Goal: Register for event/course

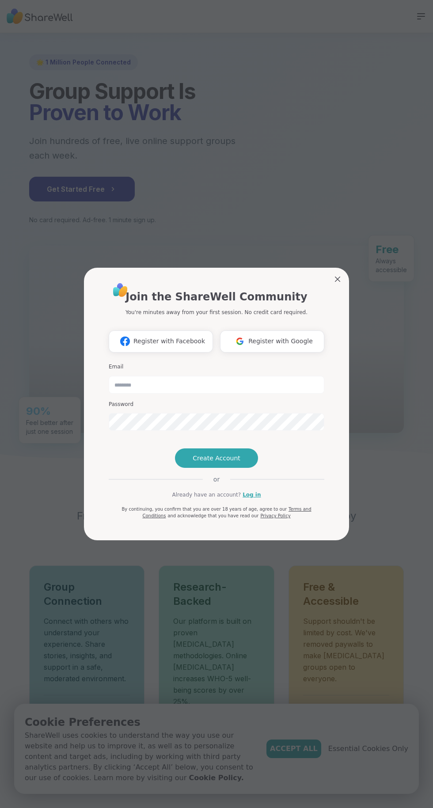
click at [267, 344] on span "Register with Google" at bounding box center [280, 341] width 65 height 9
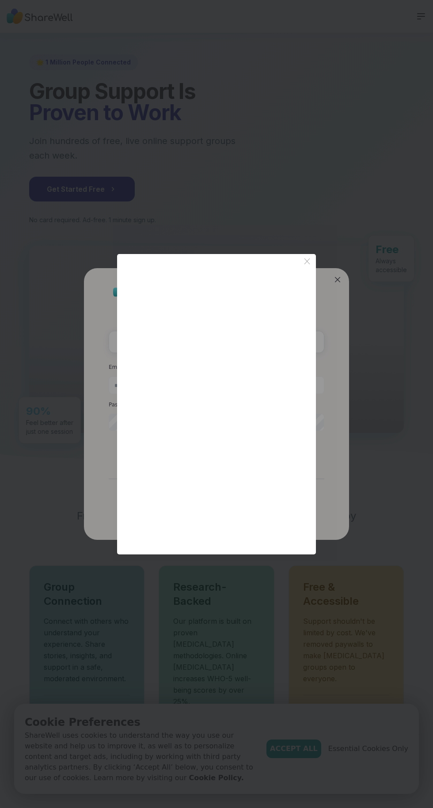
click at [310, 268] on icon "Close button icon" at bounding box center [307, 261] width 11 height 11
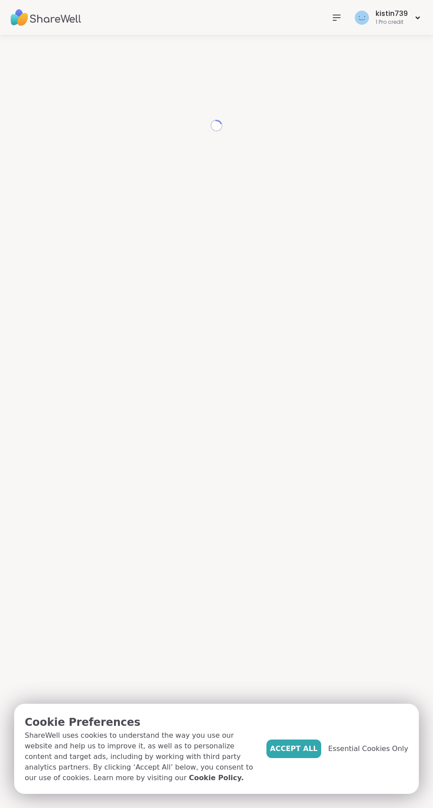
click at [298, 753] on span "Accept All" at bounding box center [294, 749] width 48 height 11
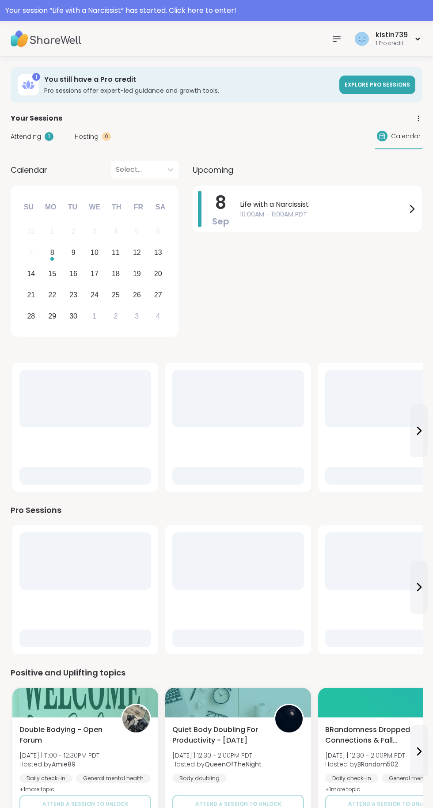
click at [277, 14] on div "Your session “ Life with a Narcissist ” has started. Click here to enter!" at bounding box center [216, 10] width 422 height 11
click at [280, 14] on div at bounding box center [216, 10] width 433 height 21
click at [256, 15] on div at bounding box center [216, 10] width 433 height 21
click at [248, 9] on div at bounding box center [216, 10] width 433 height 21
click at [157, 15] on div at bounding box center [216, 10] width 433 height 21
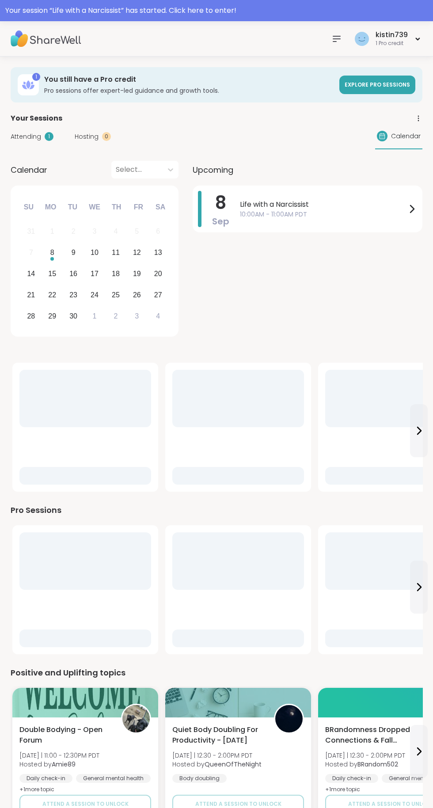
click at [167, 9] on div at bounding box center [216, 10] width 433 height 21
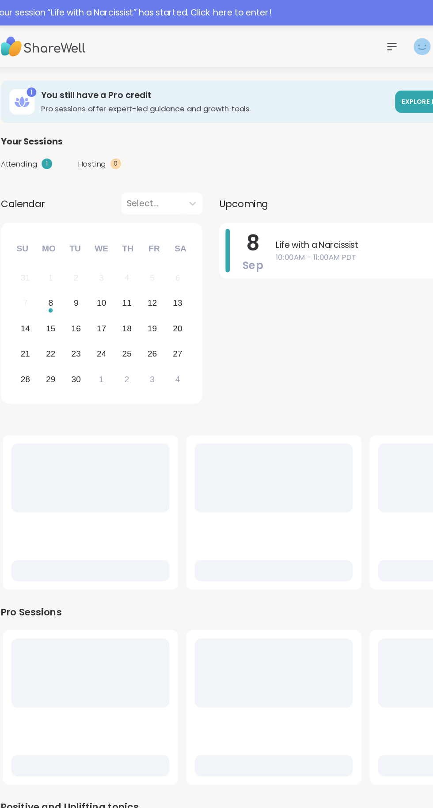
click at [199, 12] on div at bounding box center [216, 10] width 433 height 21
click at [297, 209] on span "Life with a Narcissist" at bounding box center [323, 204] width 167 height 11
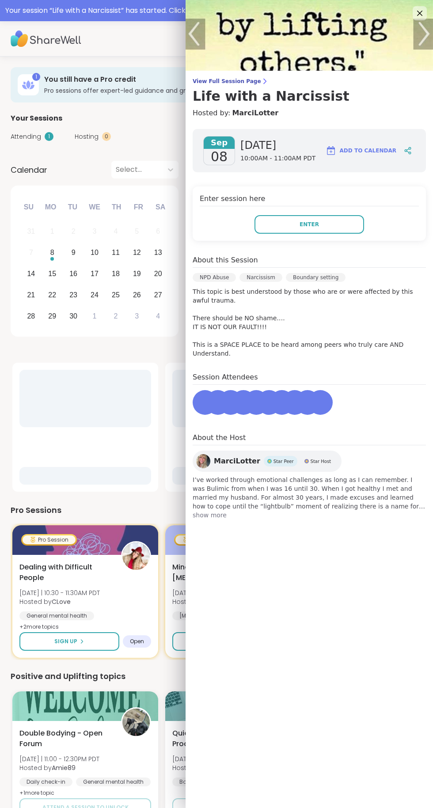
click at [333, 222] on button "Enter" at bounding box center [310, 224] width 110 height 19
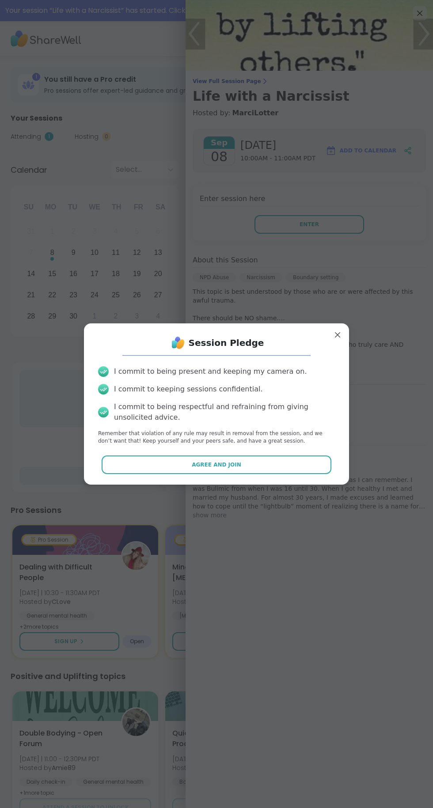
click at [253, 460] on button "Agree and Join" at bounding box center [217, 465] width 230 height 19
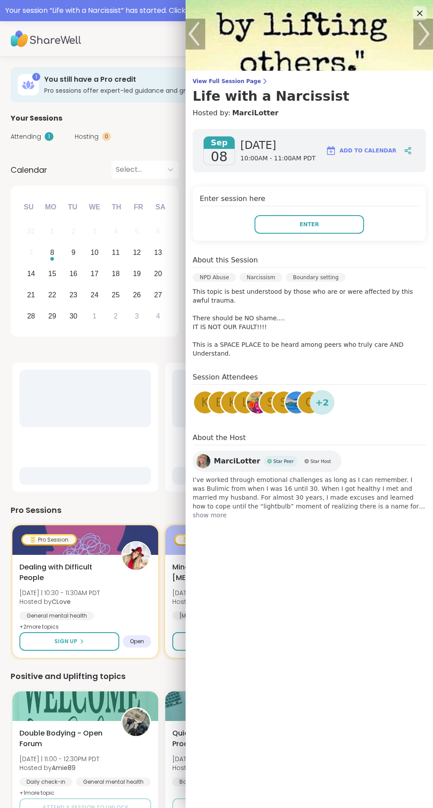
click at [346, 223] on button "Enter" at bounding box center [310, 224] width 110 height 19
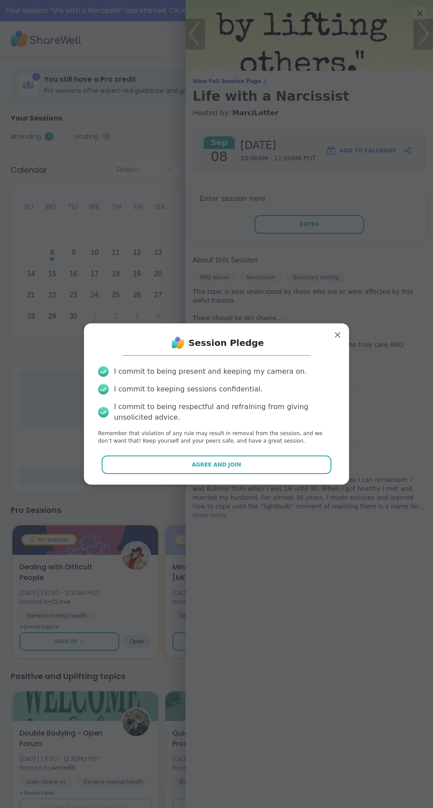
click at [271, 456] on button "Agree and Join" at bounding box center [217, 465] width 230 height 19
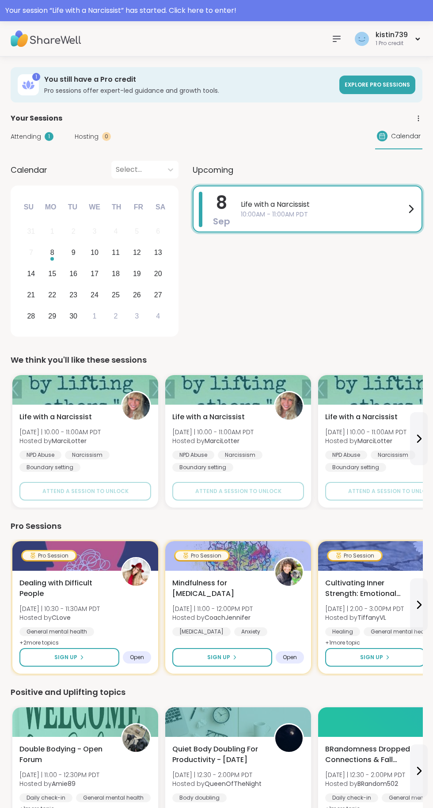
click at [253, 12] on div at bounding box center [216, 10] width 433 height 21
click at [232, 7] on div at bounding box center [216, 10] width 433 height 21
click at [228, 12] on div at bounding box center [216, 10] width 433 height 21
click at [239, 14] on div at bounding box center [216, 10] width 433 height 21
click at [240, 7] on div at bounding box center [216, 10] width 433 height 21
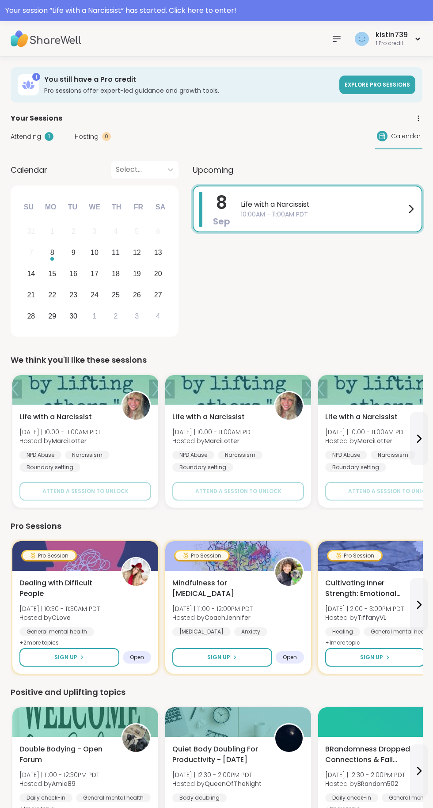
click at [379, 204] on span "Life with a Narcissist" at bounding box center [323, 204] width 165 height 11
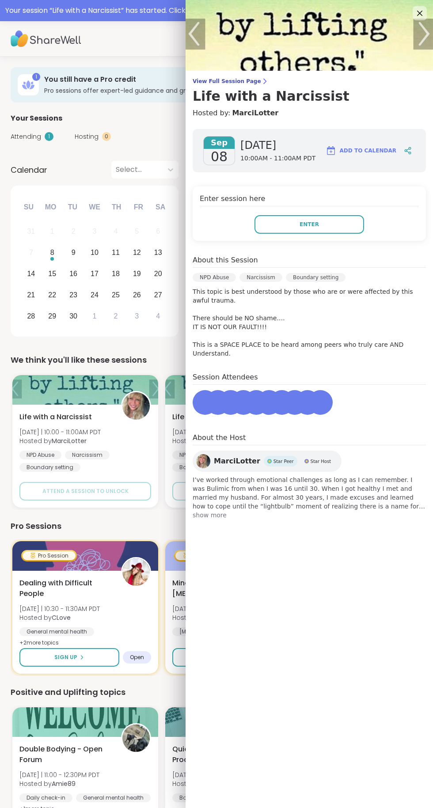
click at [335, 219] on button "Enter" at bounding box center [310, 224] width 110 height 19
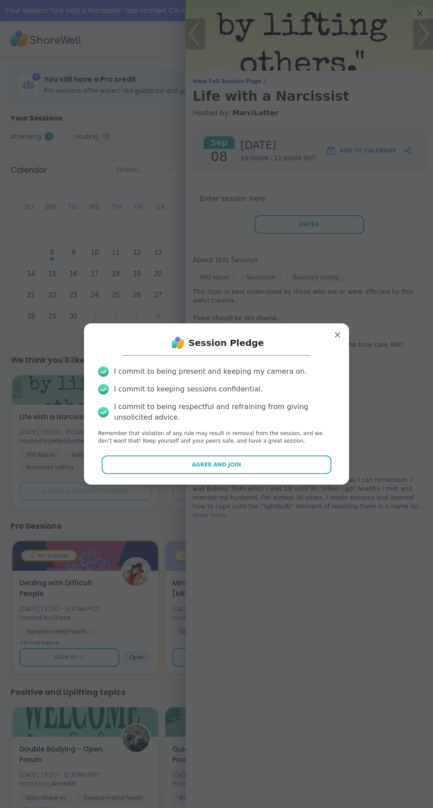
click at [281, 464] on button "Agree and Join" at bounding box center [217, 465] width 230 height 19
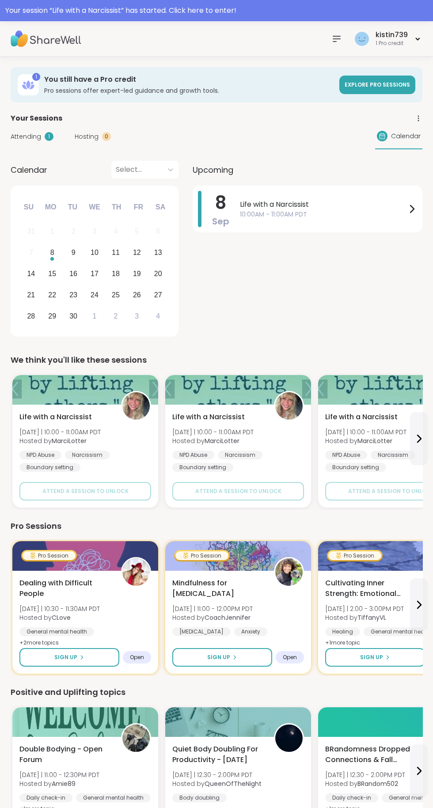
click at [23, 137] on span "Attending" at bounding box center [26, 136] width 30 height 9
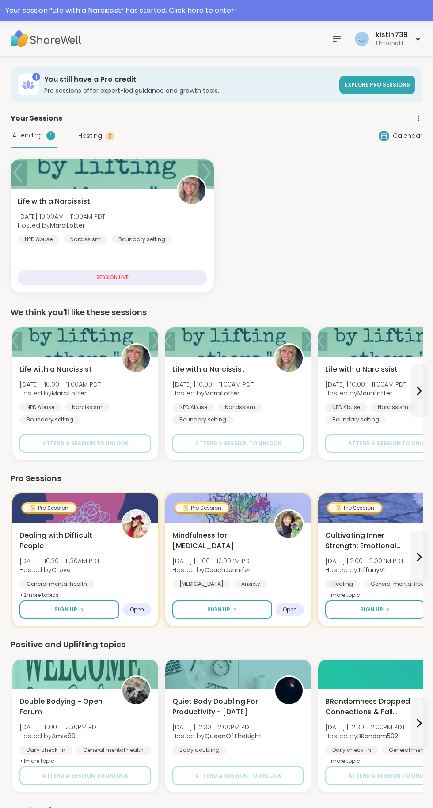
click at [72, 279] on div "SESSION LIVE" at bounding box center [112, 277] width 189 height 15
click at [84, 280] on div "SESSION LIVE" at bounding box center [112, 277] width 189 height 15
click at [168, 271] on div "SESSION LIVE" at bounding box center [112, 277] width 189 height 15
click at [193, 175] on div at bounding box center [192, 190] width 30 height 30
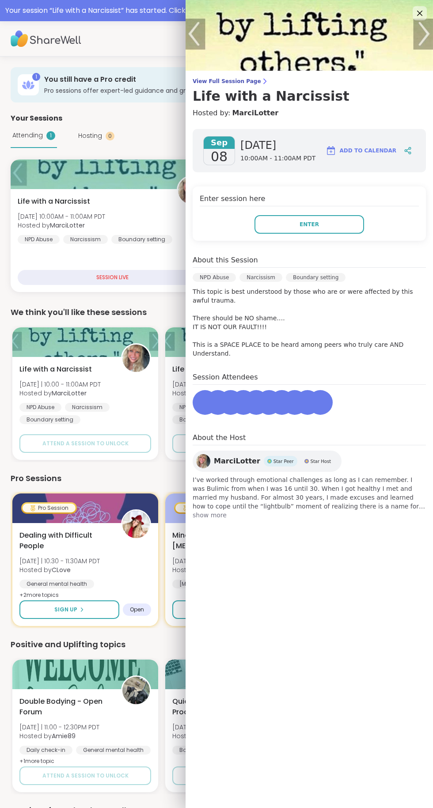
click at [273, 223] on button "Enter" at bounding box center [310, 224] width 110 height 19
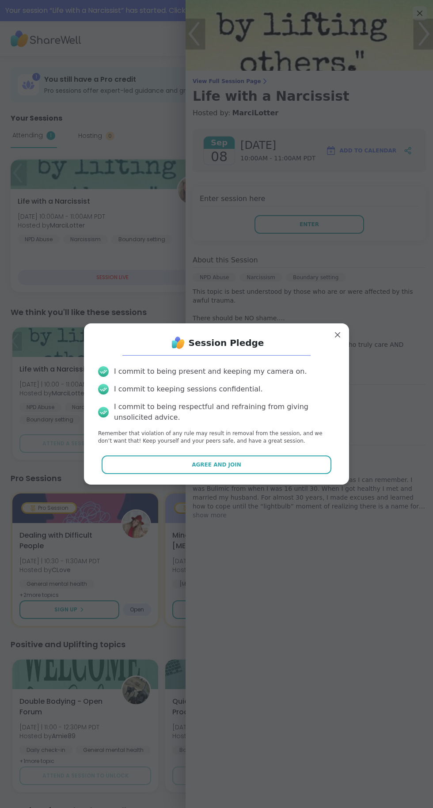
click at [134, 461] on button "Agree and Join" at bounding box center [217, 465] width 230 height 19
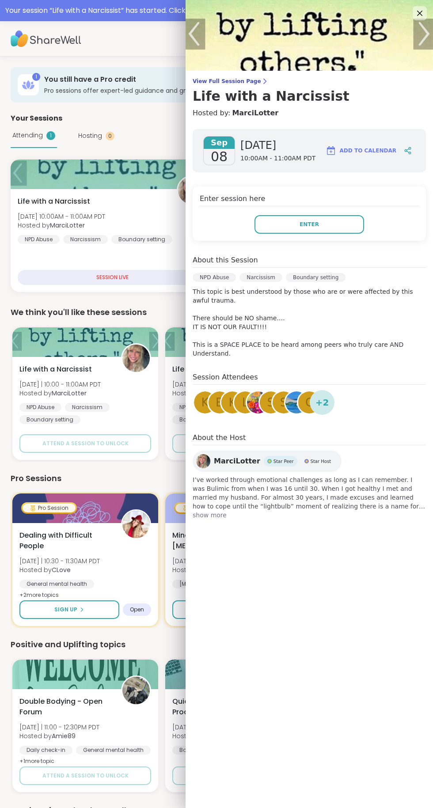
click at [255, 142] on span "[DATE]" at bounding box center [277, 145] width 75 height 14
click at [298, 157] on span "10:00AM - 11:00AM PDT" at bounding box center [277, 158] width 75 height 9
click at [263, 164] on div "[DATE] 10:00AM - 11:00AM PDT" at bounding box center [277, 150] width 75 height 29
click at [362, 151] on span "Add to Calendar" at bounding box center [368, 151] width 57 height 8
click at [278, 222] on button "Enter" at bounding box center [310, 224] width 110 height 19
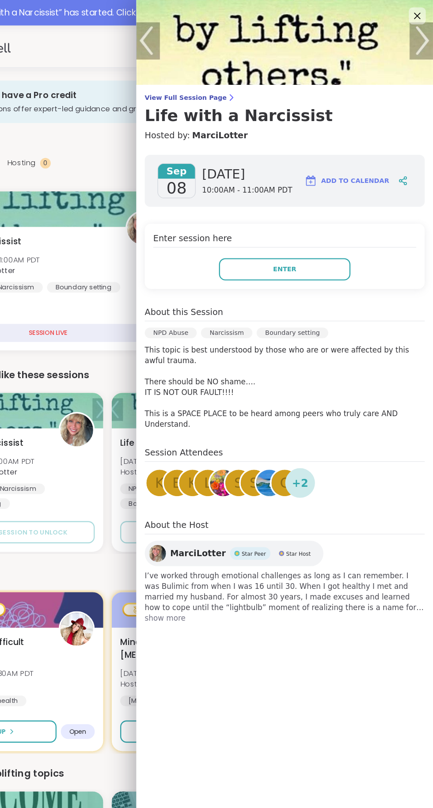
click at [173, 458] on div "Life with a Narcissist [DATE] | 10:00 - 11:00AM PDT Hosted by [PERSON_NAME] NPD…" at bounding box center [238, 408] width 146 height 103
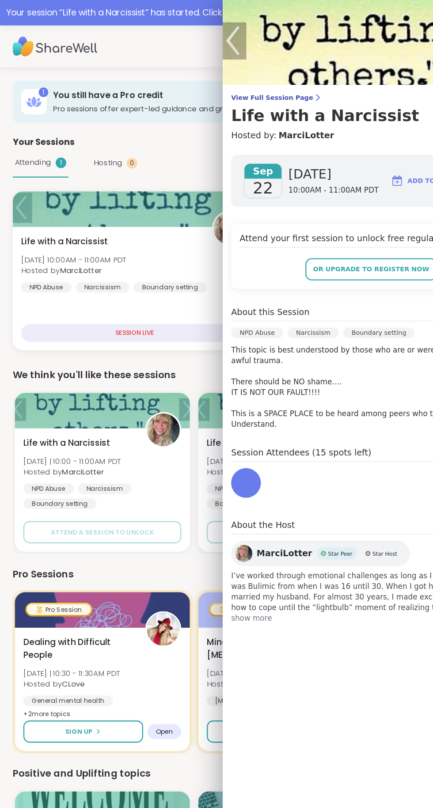
click at [64, 274] on div "SESSION LIVE" at bounding box center [112, 277] width 189 height 15
click at [277, 222] on span "or upgrade to register now" at bounding box center [309, 225] width 97 height 8
